Goal: Task Accomplishment & Management: Use online tool/utility

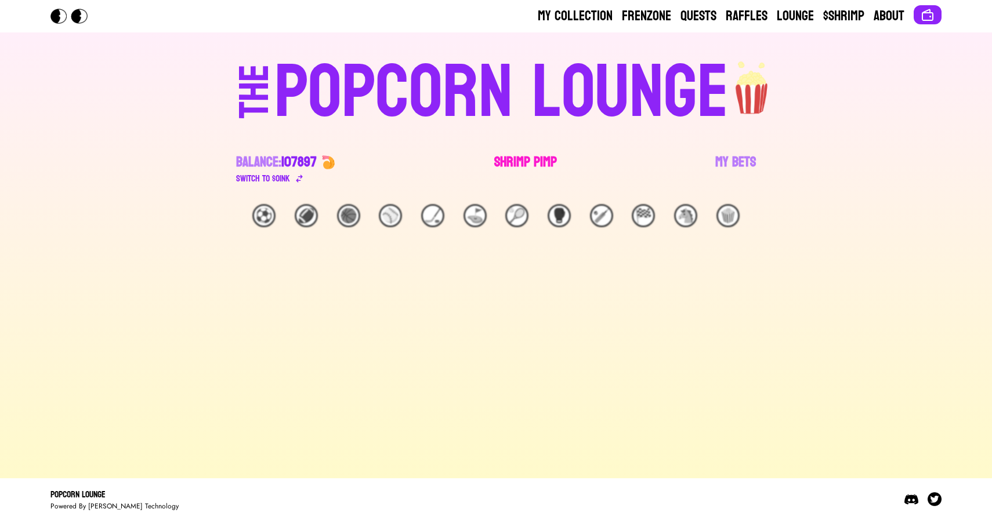
click at [511, 157] on link "Shrimp Pimp" at bounding box center [525, 169] width 63 height 32
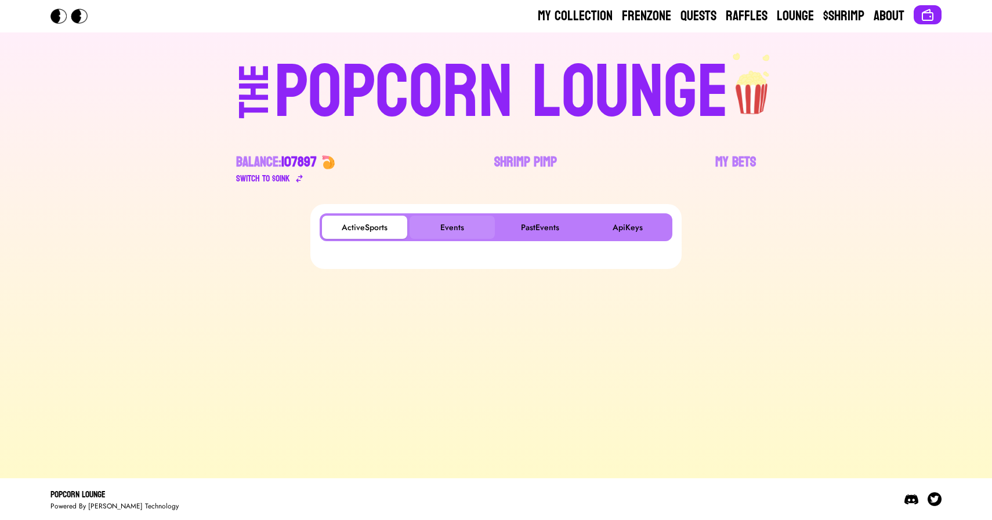
click at [457, 223] on button "Events" at bounding box center [452, 227] width 85 height 23
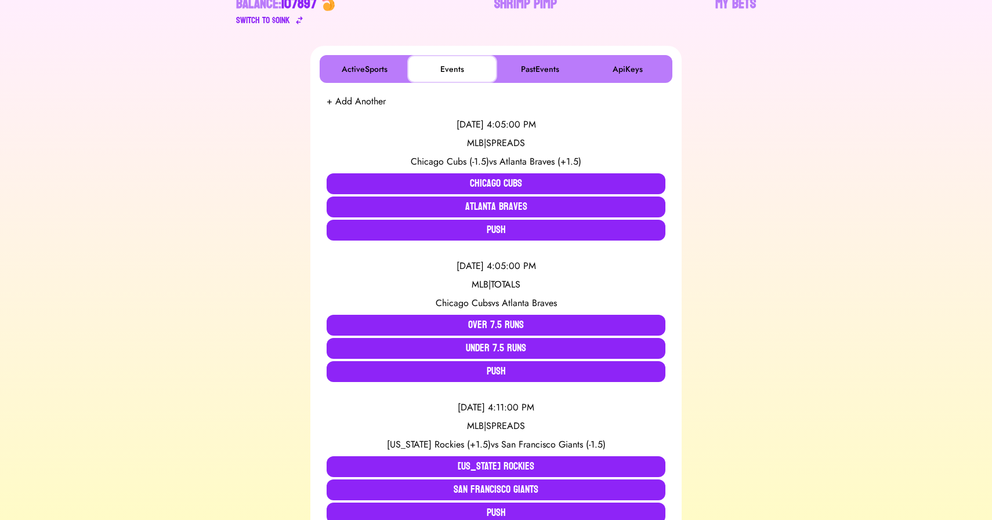
scroll to position [19, 0]
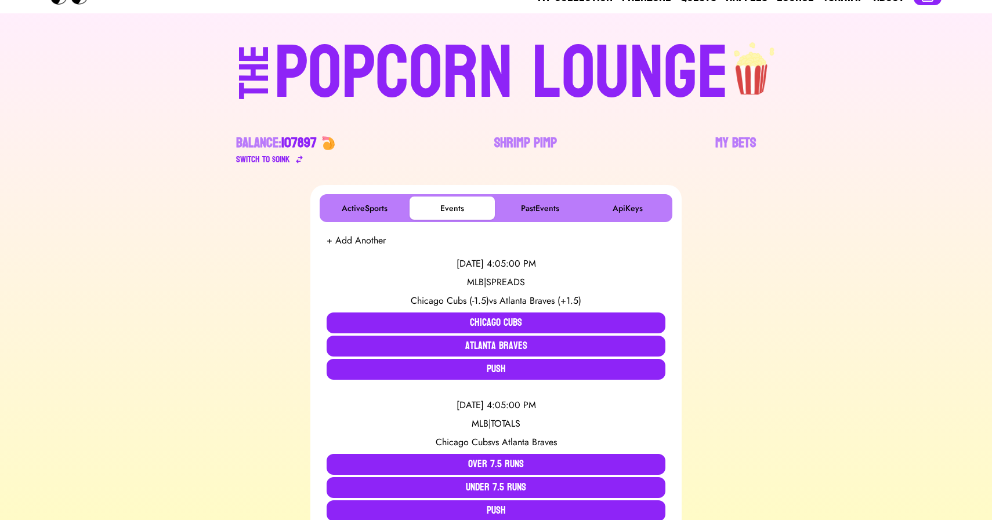
click at [501, 44] on div "POPCORN LOUNGE" at bounding box center [501, 74] width 454 height 74
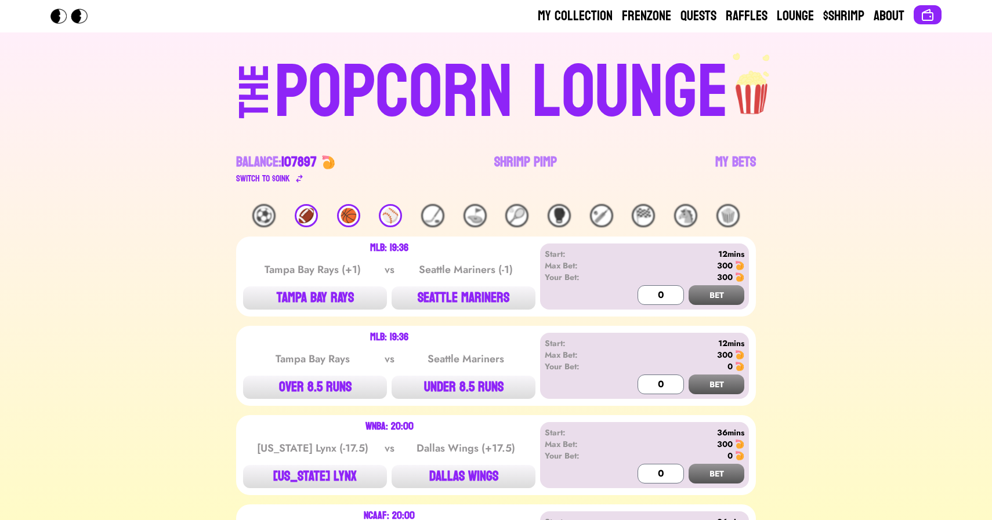
click at [494, 130] on div "POPCORN LOUNGE" at bounding box center [501, 93] width 454 height 74
click at [501, 164] on link "Shrimp Pimp" at bounding box center [525, 169] width 63 height 32
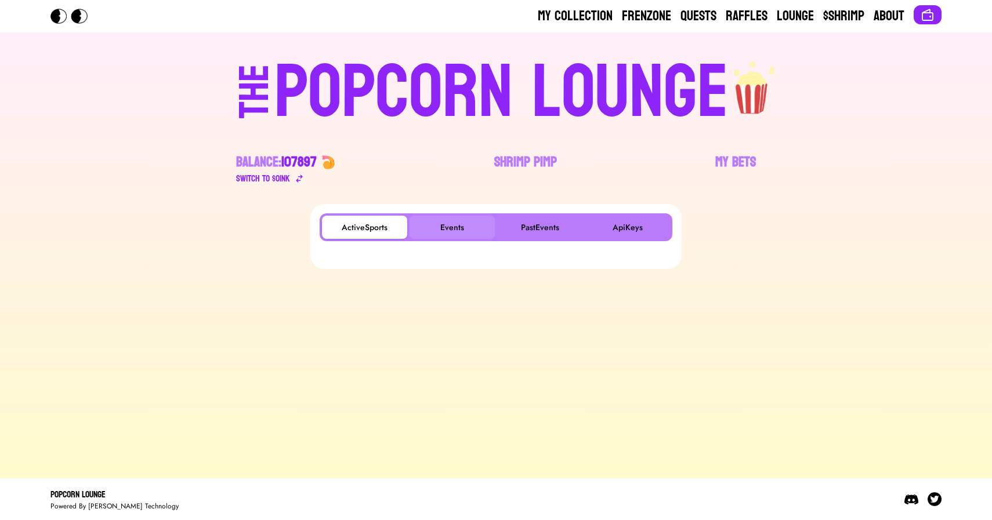
click at [445, 217] on button "Events" at bounding box center [452, 227] width 85 height 23
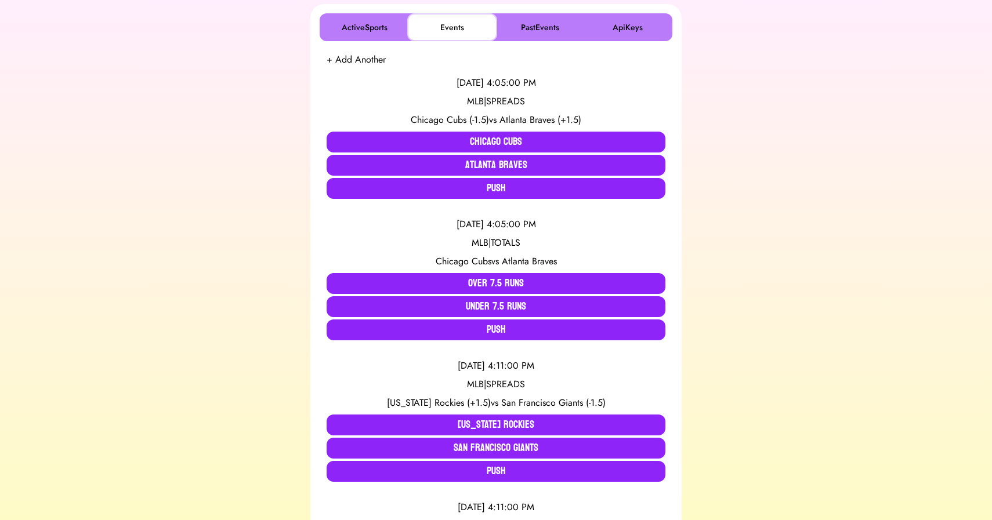
scroll to position [198, 0]
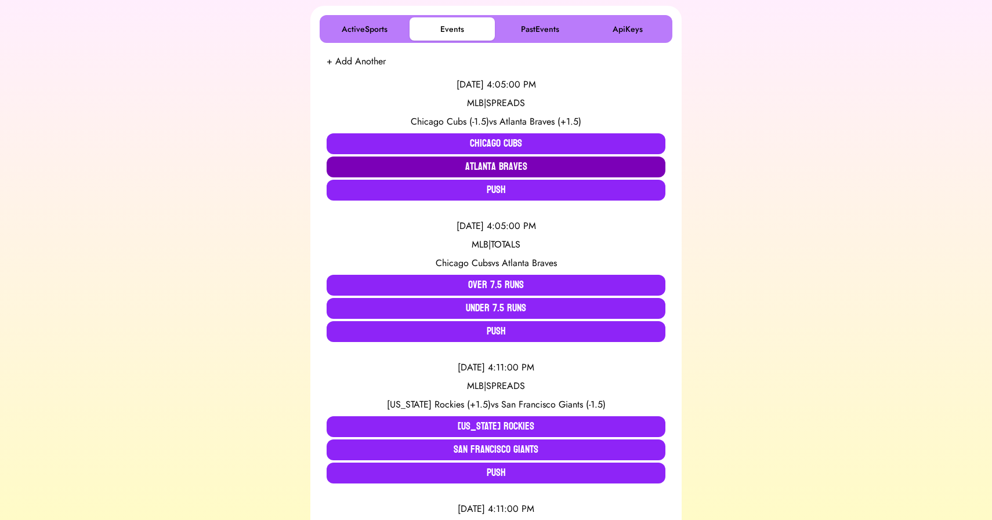
click at [452, 164] on button "Atlanta Braves" at bounding box center [496, 167] width 339 height 21
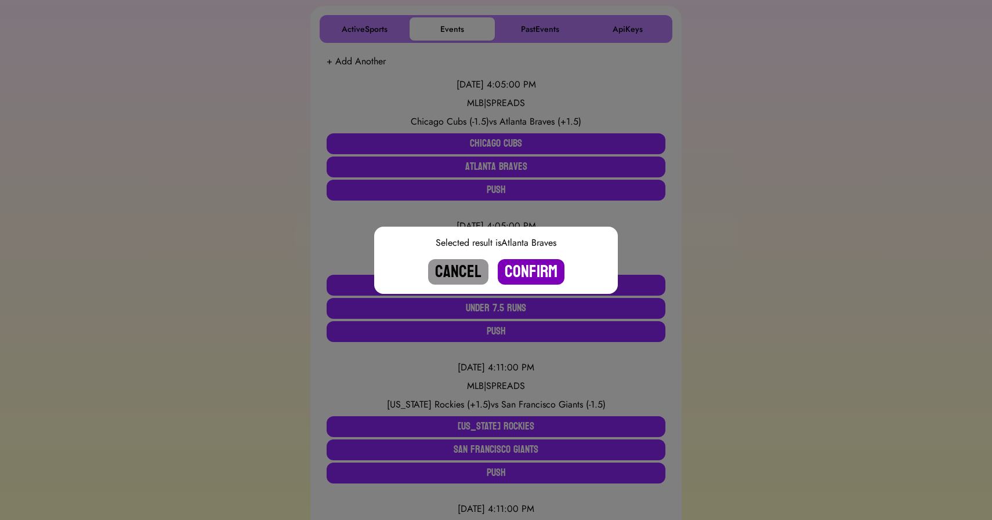
click at [534, 271] on button "Confirm" at bounding box center [531, 272] width 67 height 26
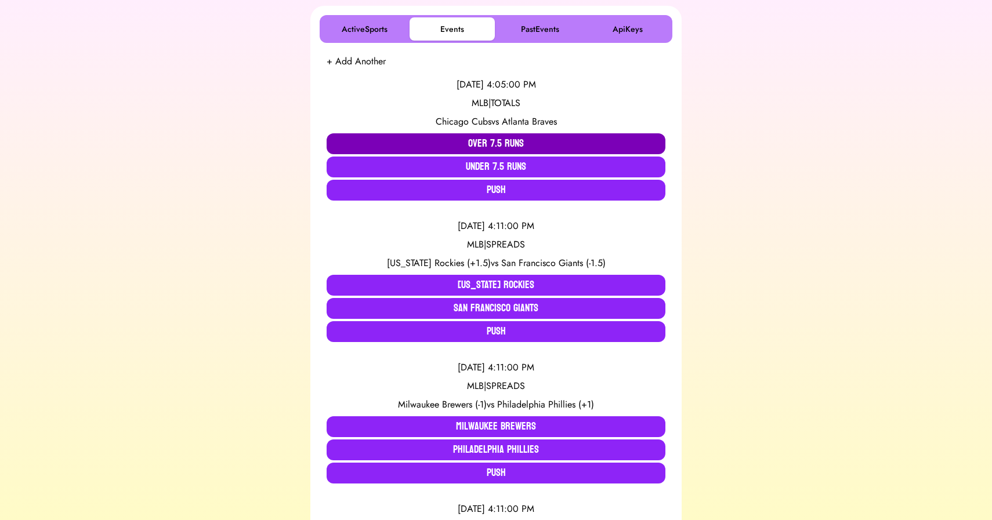
click at [477, 140] on button "Over 7.5 Runs" at bounding box center [496, 143] width 339 height 21
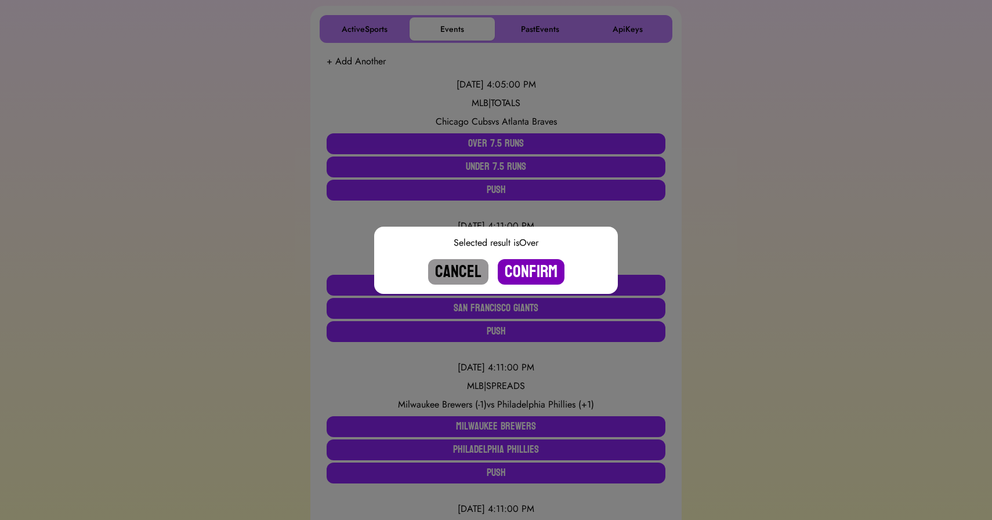
click at [526, 272] on button "Confirm" at bounding box center [531, 272] width 67 height 26
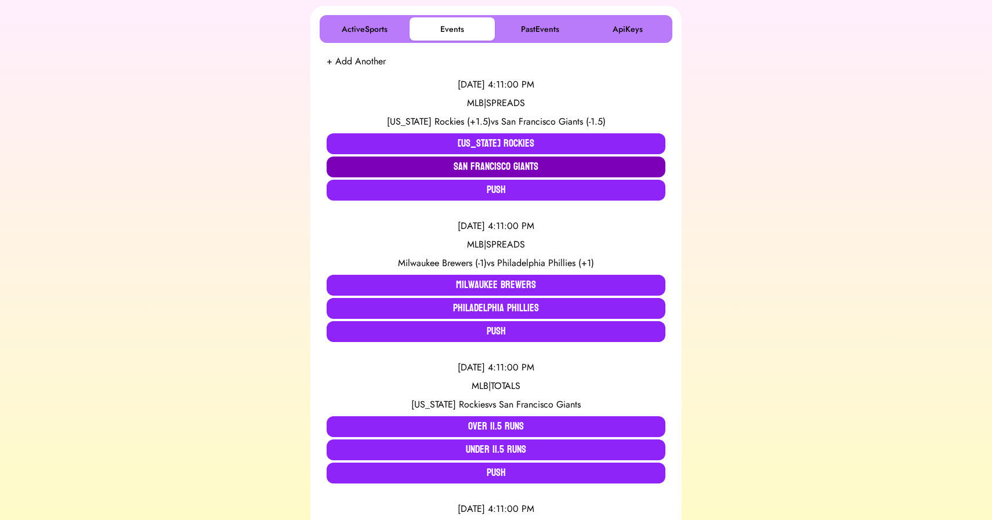
click at [490, 165] on button "San Francisco Giants" at bounding box center [496, 167] width 339 height 21
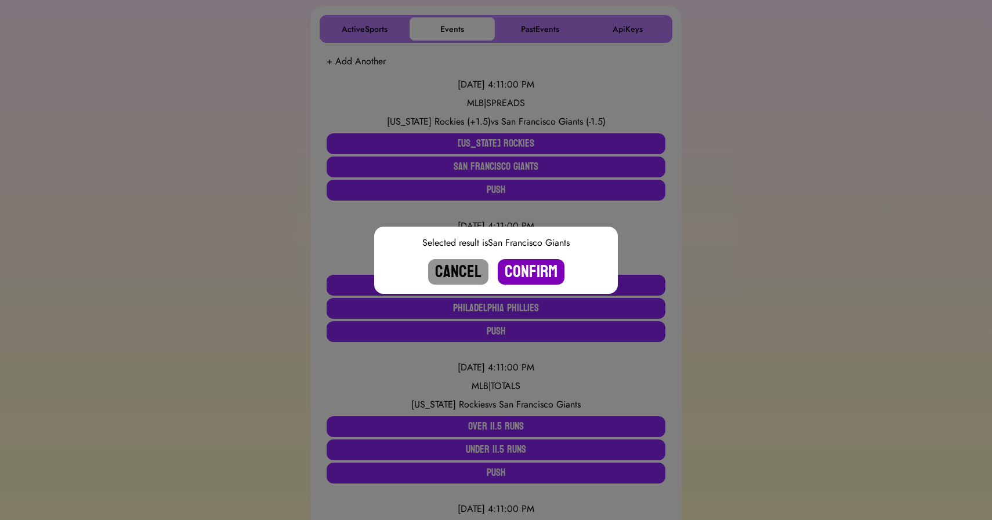
click at [538, 278] on button "Confirm" at bounding box center [531, 272] width 67 height 26
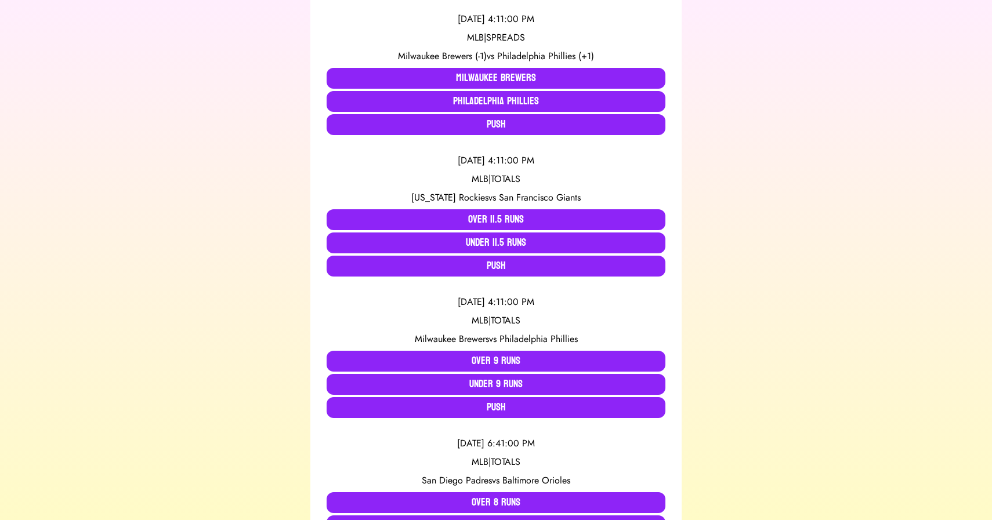
scroll to position [263, 0]
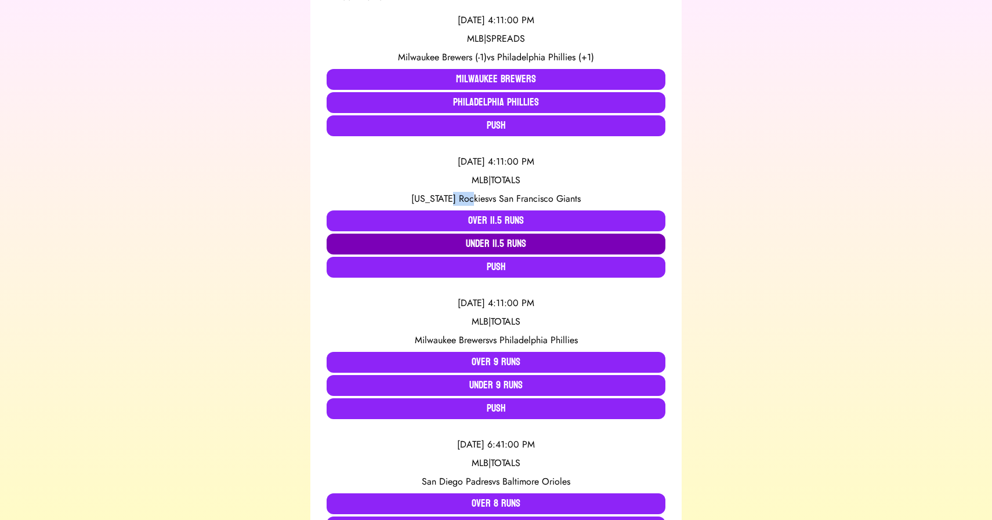
click at [510, 241] on button "Under 11.5 Runs" at bounding box center [496, 244] width 339 height 21
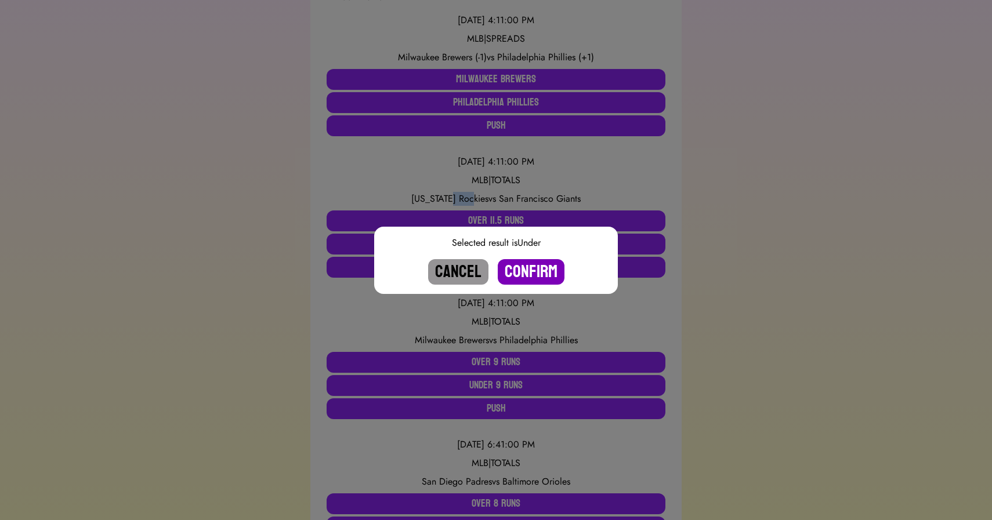
click at [534, 276] on button "Confirm" at bounding box center [531, 272] width 67 height 26
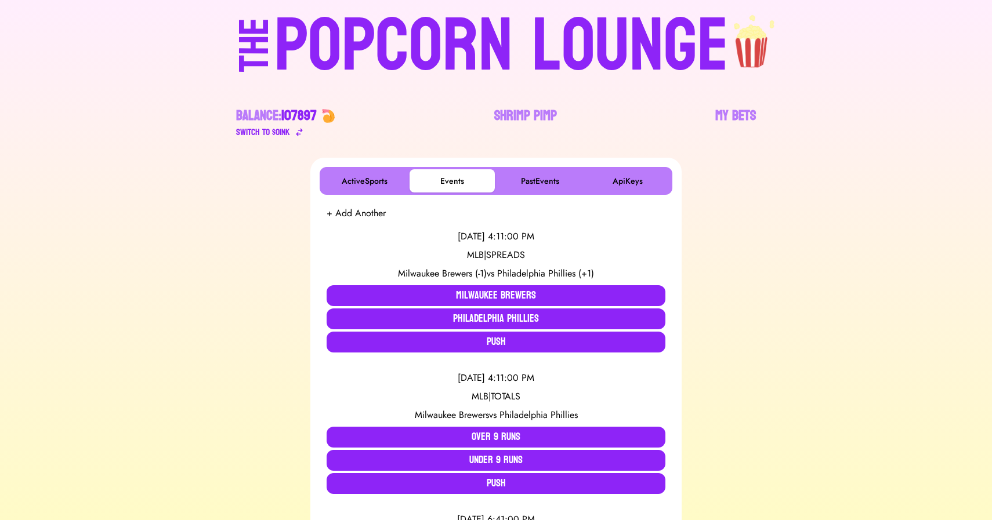
scroll to position [0, 0]
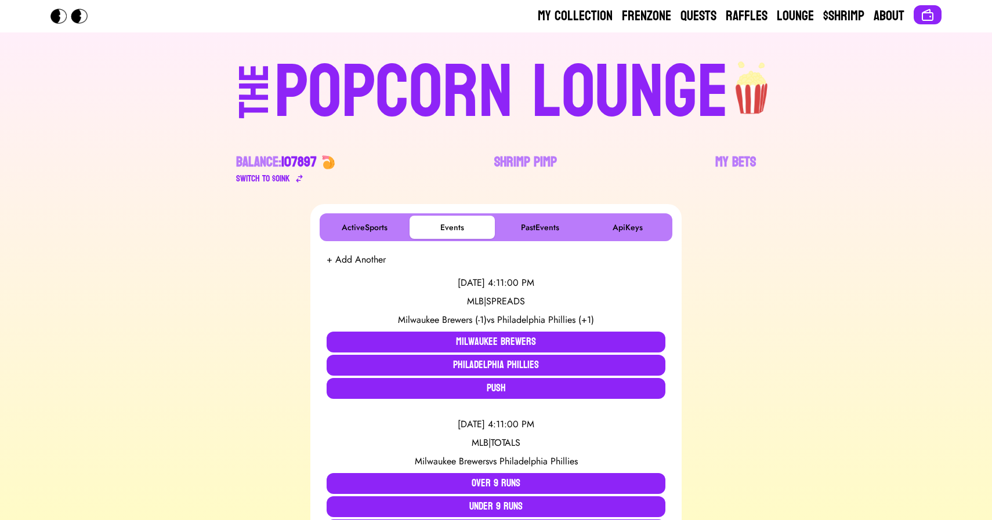
click at [414, 74] on div "POPCORN LOUNGE" at bounding box center [501, 93] width 454 height 74
